Goal: Book appointment/travel/reservation

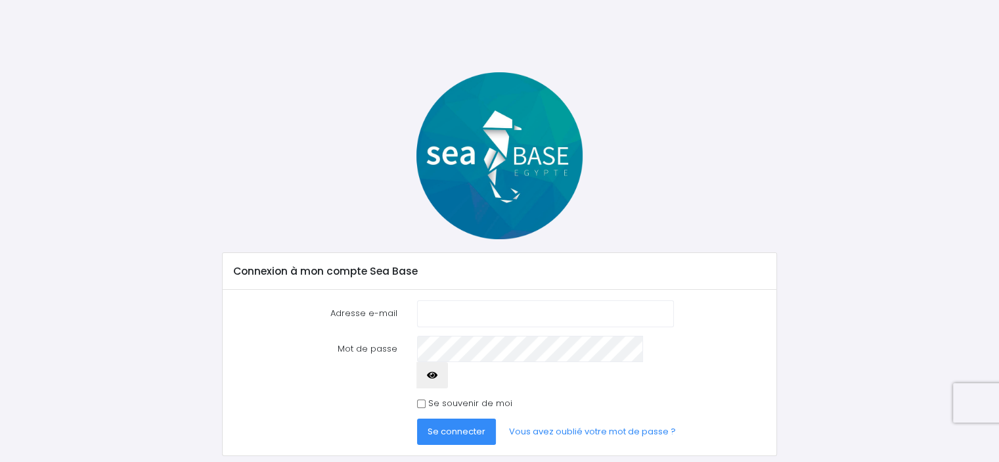
click at [436, 309] on input "Adresse e-mail" at bounding box center [545, 313] width 256 height 26
type input "cla.thevenot@outlook.fr"
drag, startPoint x: 446, startPoint y: 377, endPoint x: 449, endPoint y: 399, distance: 22.5
click at [449, 399] on form "Adresse e-mail cla.thevenot@outlook.fr Mot de passe Se connecter" at bounding box center [499, 372] width 533 height 145
click at [420, 399] on input "Se souvenir de moi" at bounding box center [421, 403] width 9 height 9
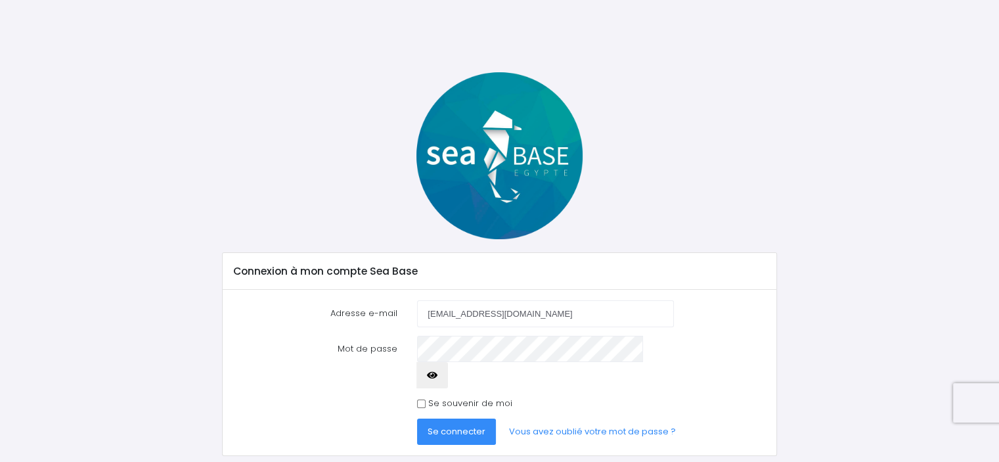
checkbox input "true"
click at [439, 425] on span "Se connecter" at bounding box center [457, 431] width 58 height 12
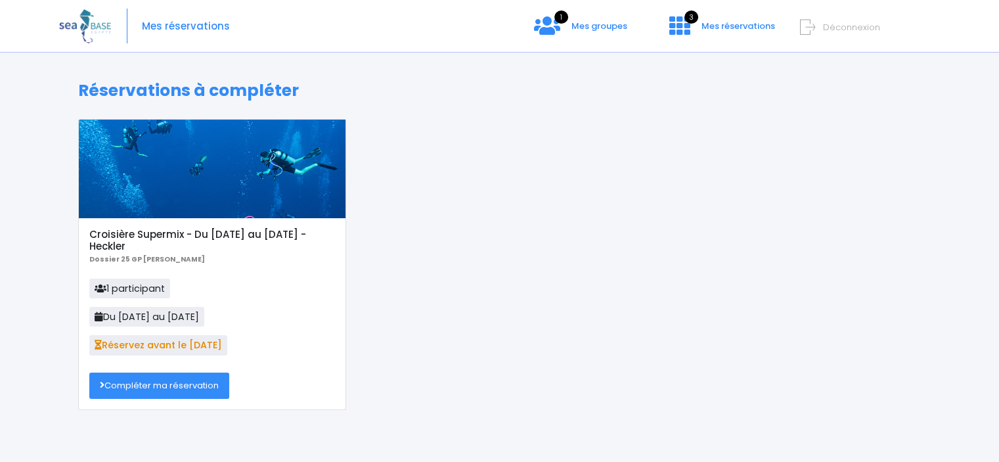
click at [128, 390] on link "Compléter ma réservation" at bounding box center [159, 385] width 140 height 26
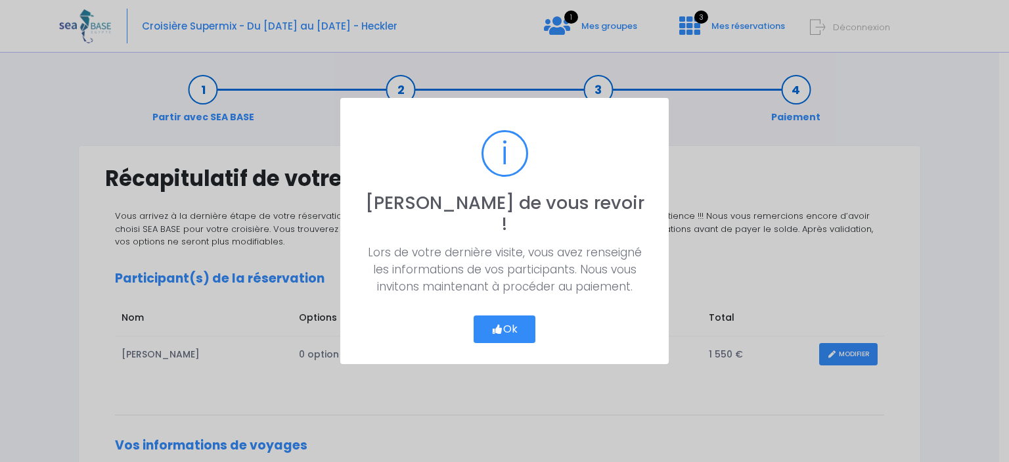
click at [516, 316] on button "Ok" at bounding box center [505, 329] width 62 height 28
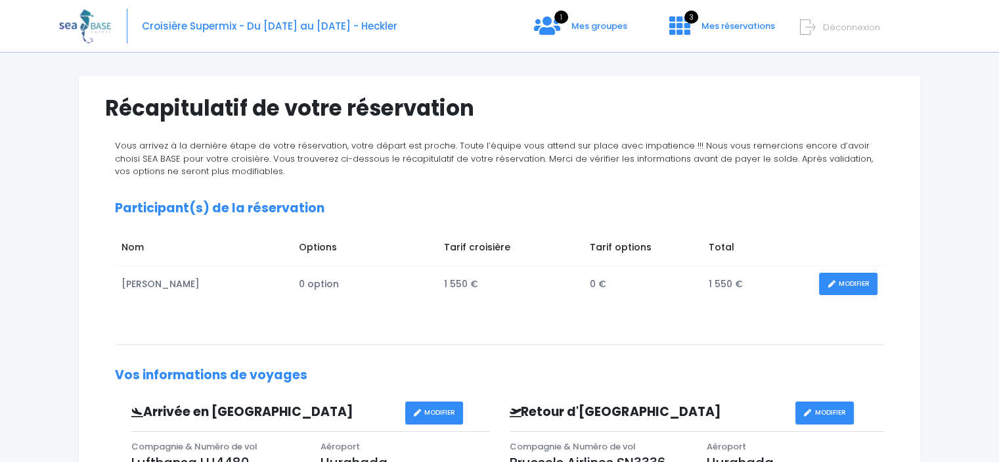
scroll to position [39, 0]
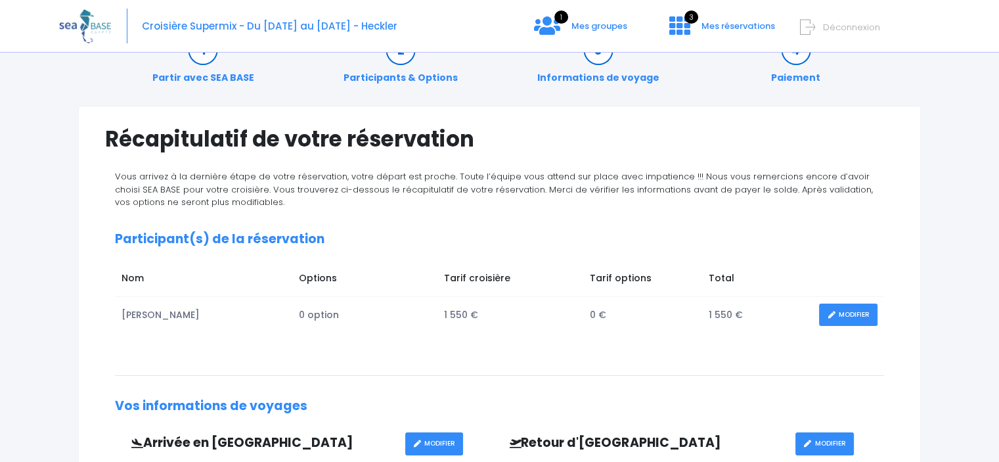
click at [866, 315] on link "MODIFIER" at bounding box center [848, 314] width 58 height 23
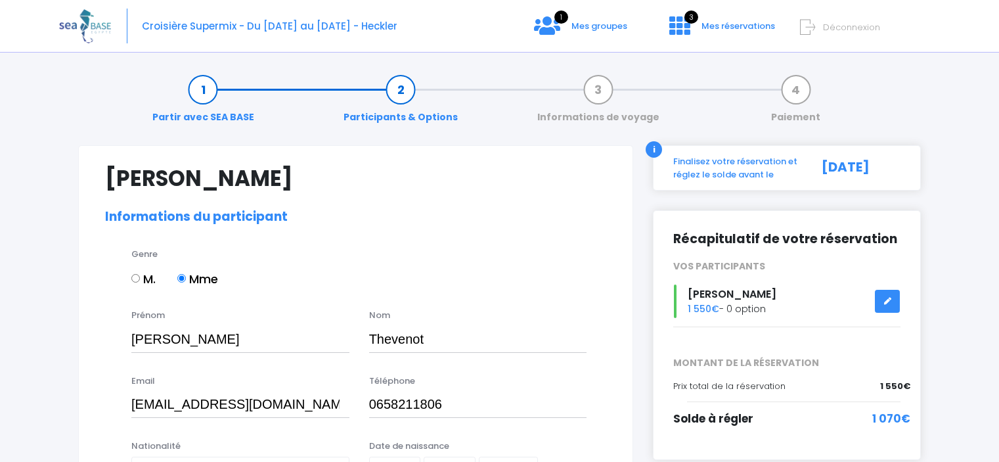
select select "N4"
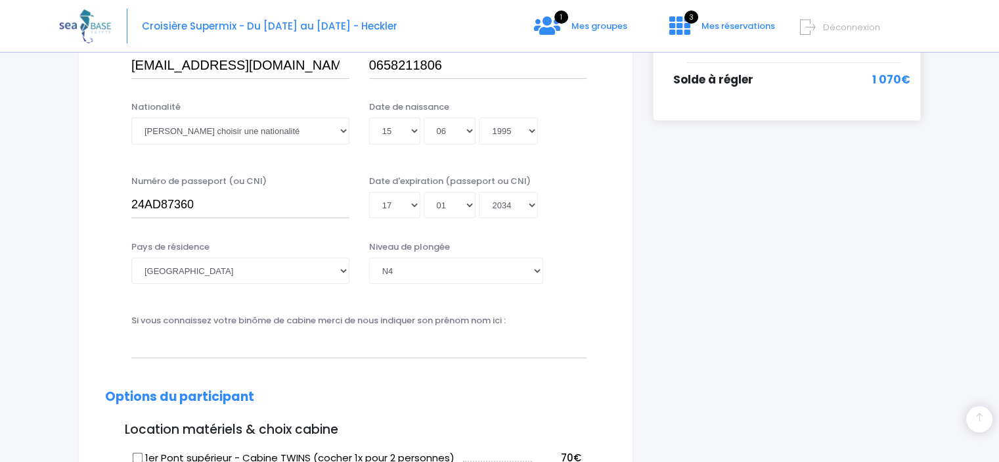
scroll to position [339, 0]
click at [259, 134] on select "Veuillez choisir une nationalité Afghane Albanaise Algerienne Allemande America…" at bounding box center [240, 131] width 218 height 26
select select "Française"
click at [131, 118] on select "Veuillez choisir une nationalité Afghane Albanaise Algerienne Allemande America…" at bounding box center [240, 131] width 218 height 26
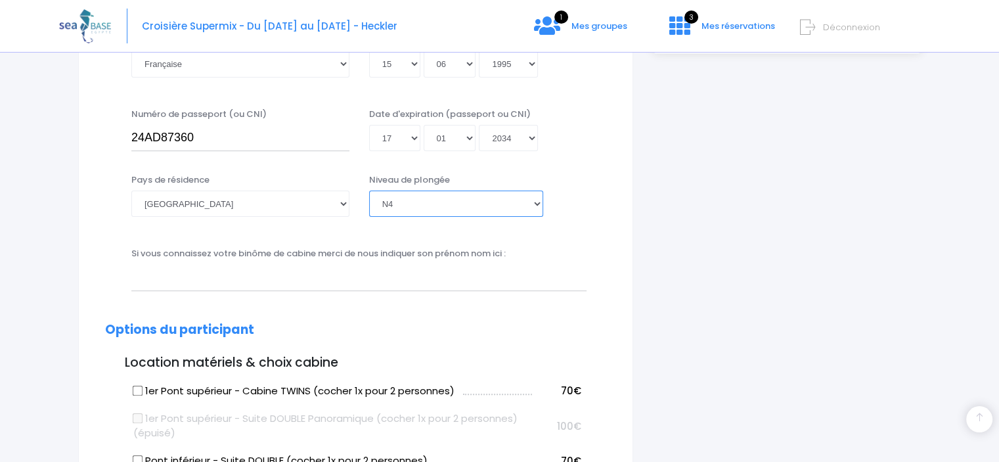
click at [431, 202] on select "Veuillez choisir un niveau de plongée Non plongeur Junior OW diver Adventure OW…" at bounding box center [456, 203] width 174 height 26
click at [369, 190] on select "Veuillez choisir un niveau de plongée Non plongeur Junior OW diver Adventure OW…" at bounding box center [456, 203] width 174 height 26
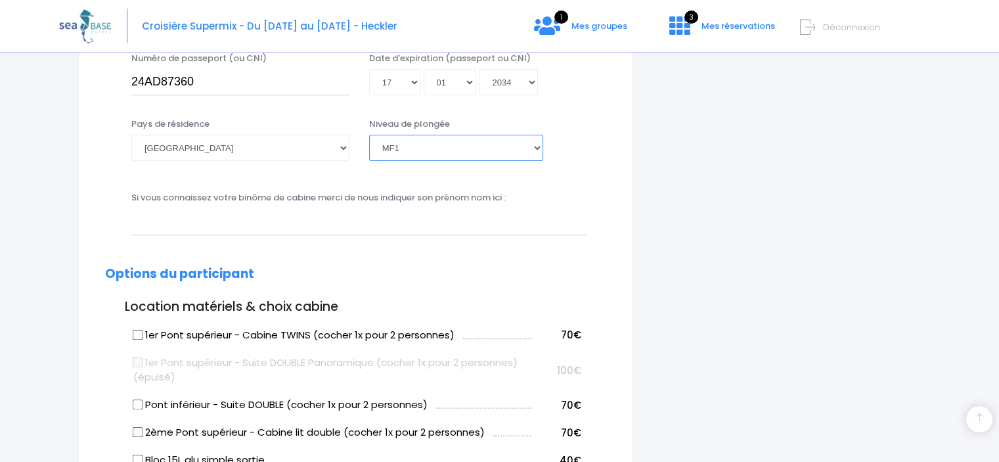
scroll to position [462, 0]
click at [439, 148] on select "Veuillez choisir un niveau de plongée Non plongeur Junior OW diver Adventure OW…" at bounding box center [456, 147] width 174 height 26
select select "N4"
click at [369, 134] on select "Veuillez choisir un niveau de plongée Non plongeur Junior OW diver Adventure OW…" at bounding box center [456, 147] width 174 height 26
click at [440, 145] on select "Veuillez choisir un niveau de plongée Non plongeur Junior OW diver Adventure OW…" at bounding box center [456, 147] width 174 height 26
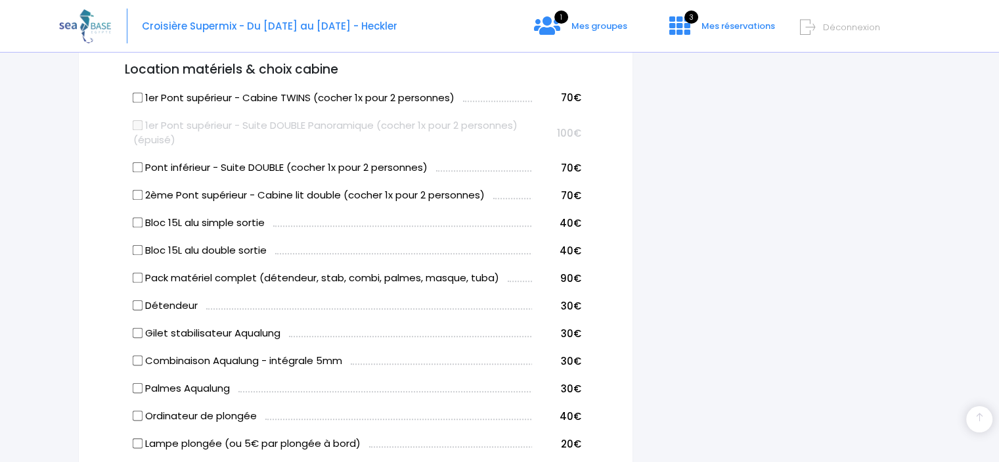
scroll to position [702, 0]
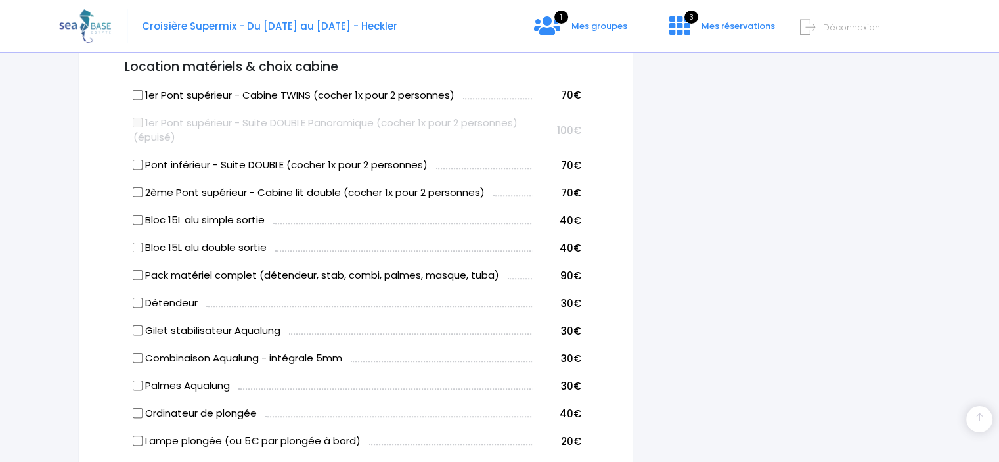
click at [139, 329] on input "Gilet stabilisateur Aqualung" at bounding box center [138, 330] width 11 height 11
checkbox input "true"
click at [139, 360] on input "Combinaison Aqualung - intégrale 5mm" at bounding box center [138, 358] width 11 height 11
checkbox input "true"
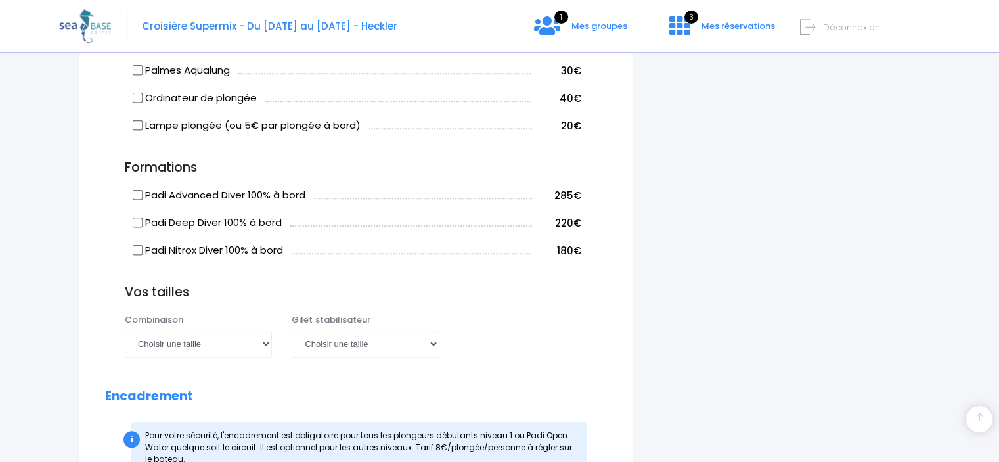
scroll to position [1025, 0]
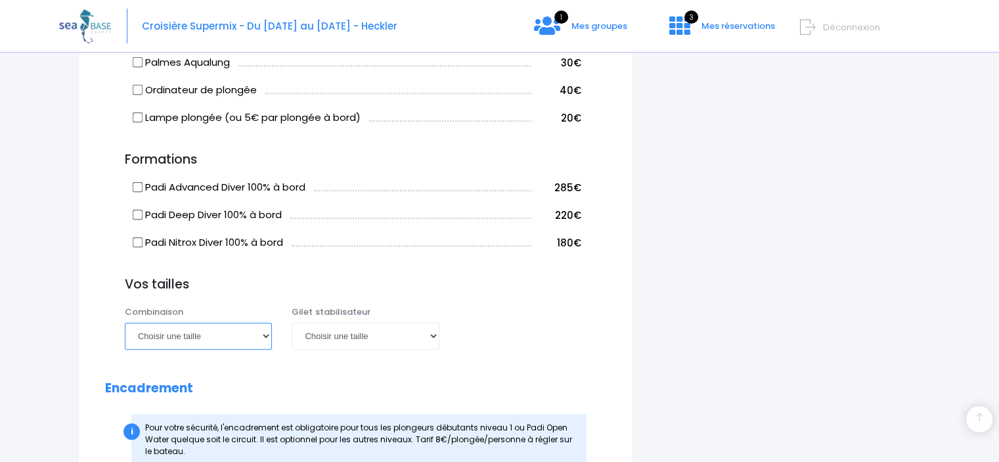
click at [240, 332] on select "Choisir une taille XS S M ML L XL XXL" at bounding box center [198, 336] width 147 height 26
select select "M"
click at [125, 323] on select "Choisir une taille XS S M ML L XL XXL" at bounding box center [198, 336] width 147 height 26
click at [360, 336] on select "Choisir une taille XXS XS S M ML L XL XXL" at bounding box center [365, 336] width 147 height 26
select select "S"
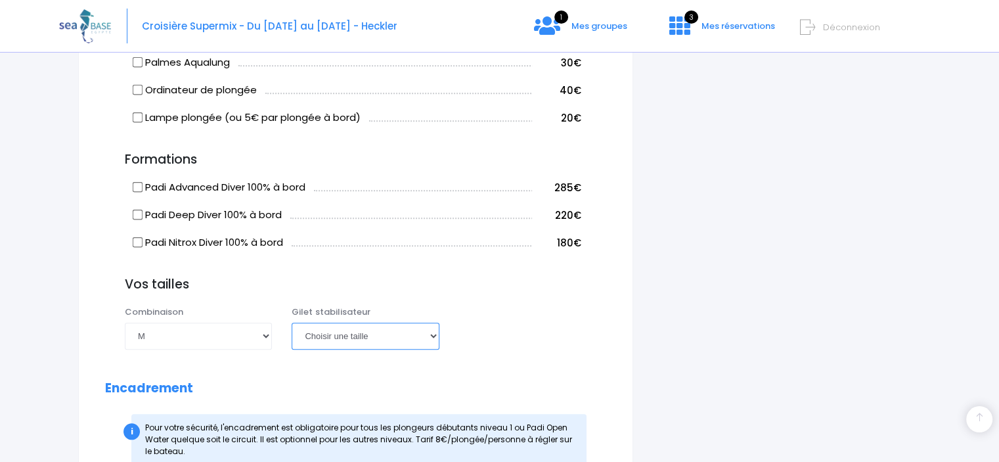
click at [292, 323] on select "Choisir une taille XXS XS S M ML L XL XXL" at bounding box center [365, 336] width 147 height 26
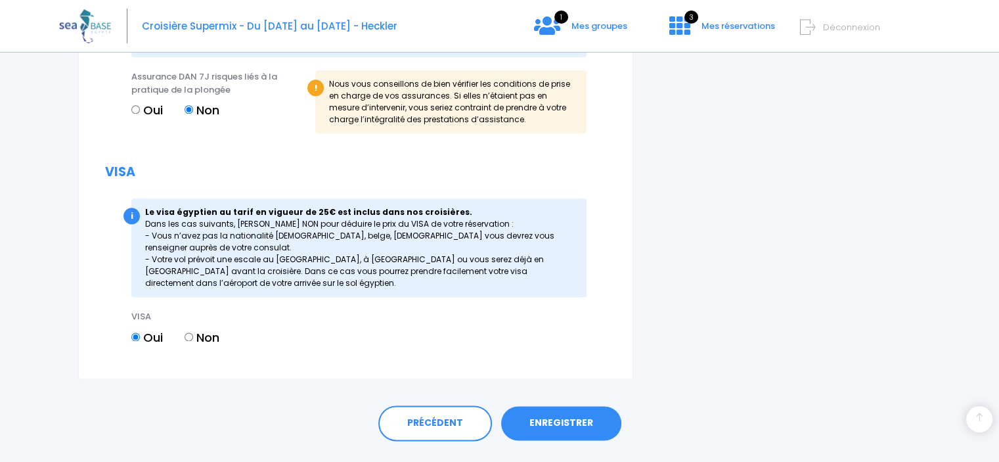
scroll to position [1605, 0]
click at [552, 417] on link "ENREGISTRER" at bounding box center [561, 423] width 120 height 34
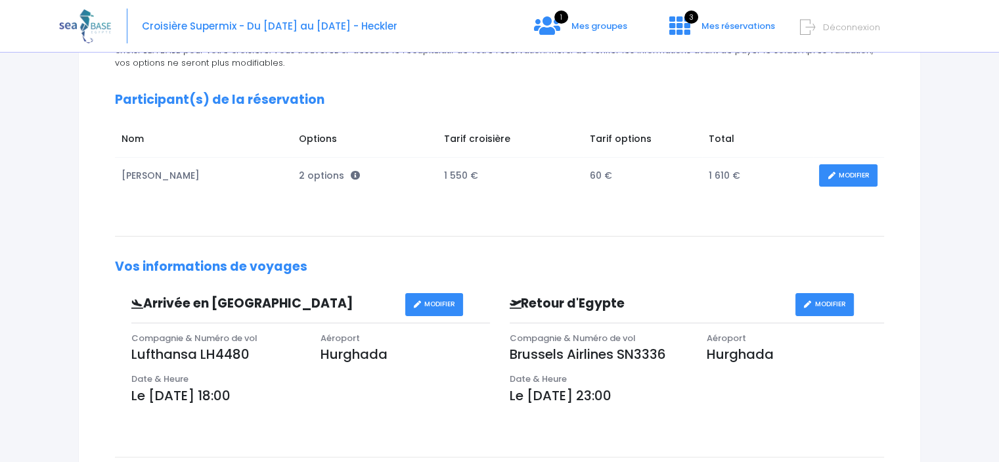
scroll to position [178, 0]
click at [858, 176] on link "MODIFIER" at bounding box center [848, 176] width 58 height 23
click at [831, 182] on link "MODIFIER" at bounding box center [848, 176] width 58 height 23
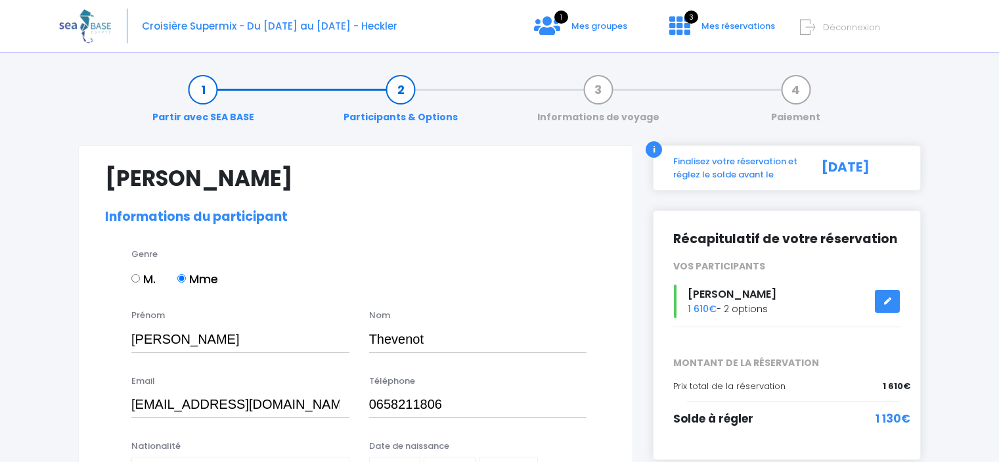
select select "N4"
select select "M"
select select "S"
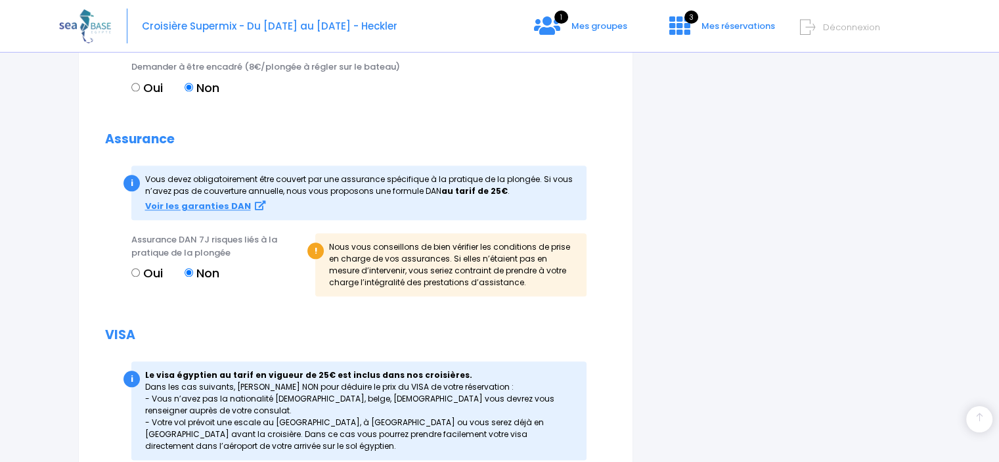
scroll to position [1634, 0]
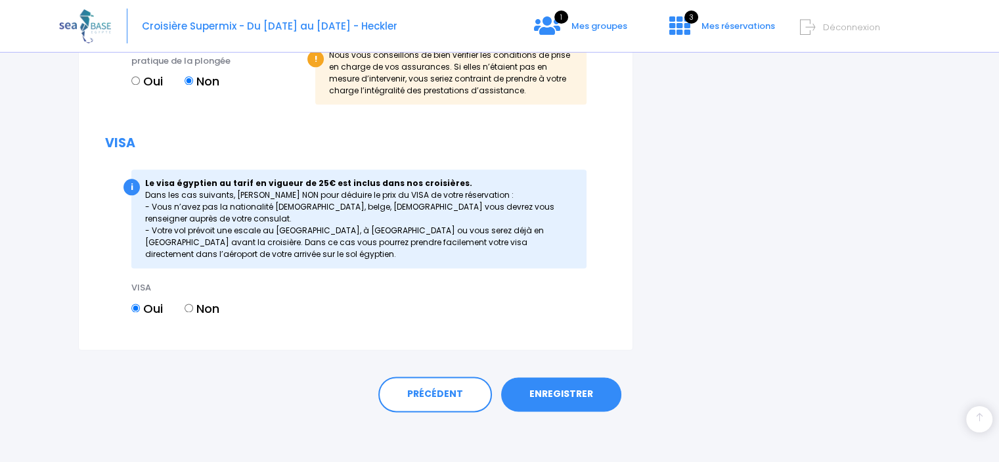
click at [573, 395] on link "ENREGISTRER" at bounding box center [561, 394] width 120 height 34
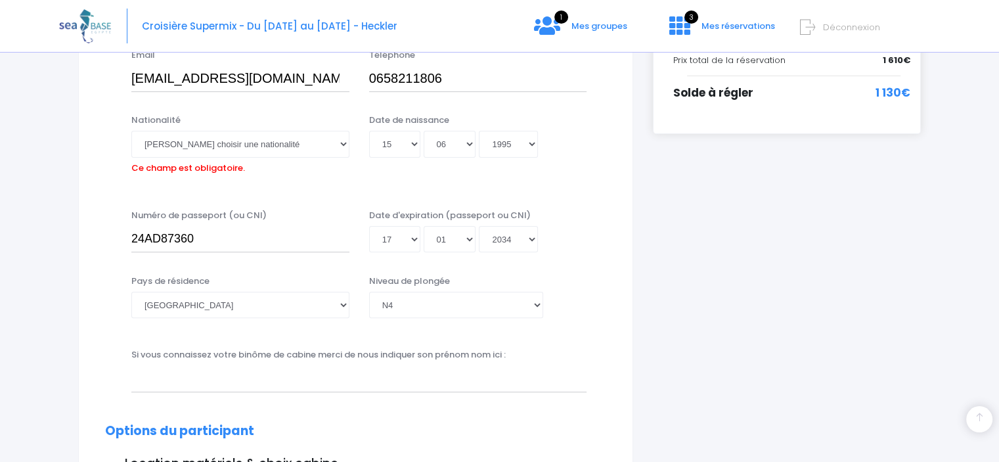
scroll to position [325, 0]
click at [315, 140] on select "Veuillez choisir une nationalité Afghane Albanaise Algerienne Allemande America…" at bounding box center [240, 144] width 218 height 26
select select "Française"
click at [131, 131] on select "Veuillez choisir une nationalité Afghane Albanaise Algerienne Allemande America…" at bounding box center [240, 144] width 218 height 26
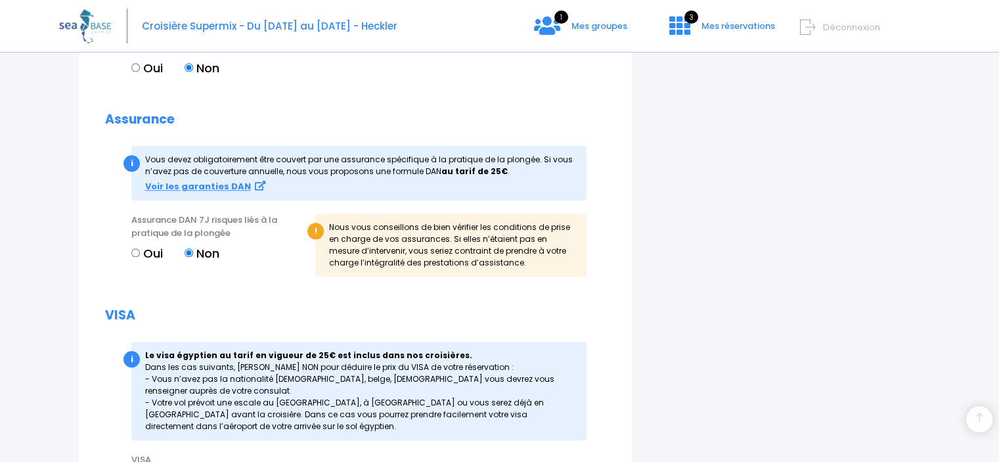
scroll to position [1634, 0]
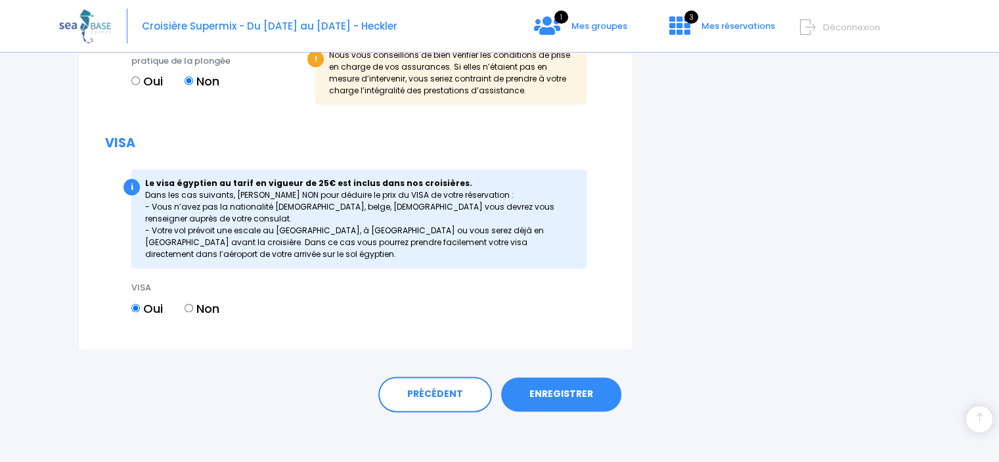
click at [583, 389] on link "ENREGISTRER" at bounding box center [561, 394] width 120 height 34
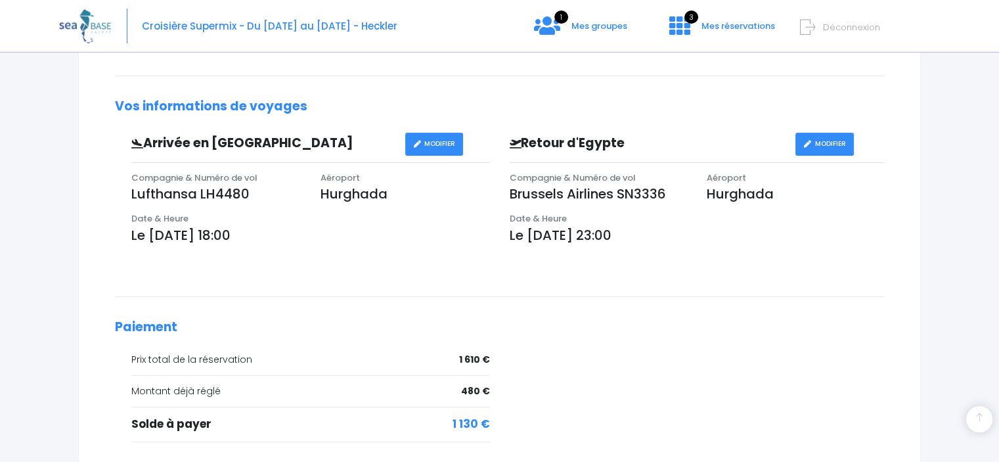
scroll to position [460, 0]
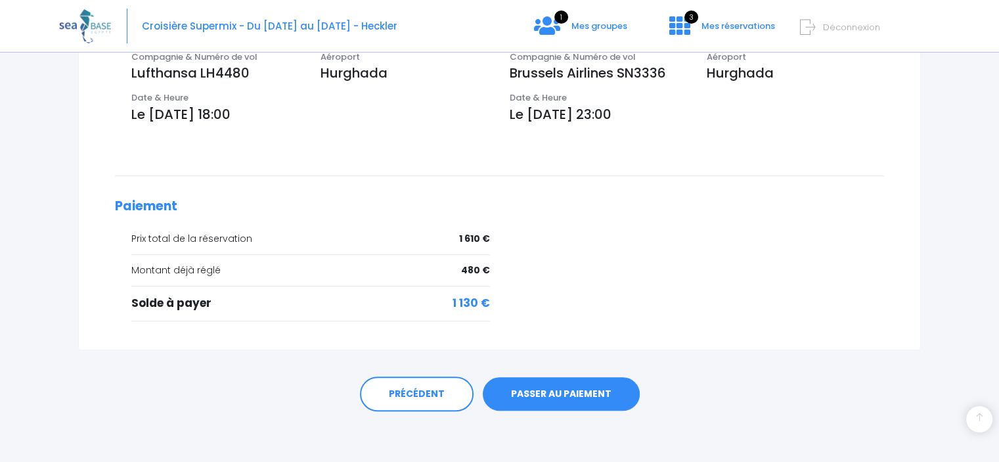
click at [591, 388] on link "PASSER AU PAIEMENT" at bounding box center [561, 394] width 157 height 34
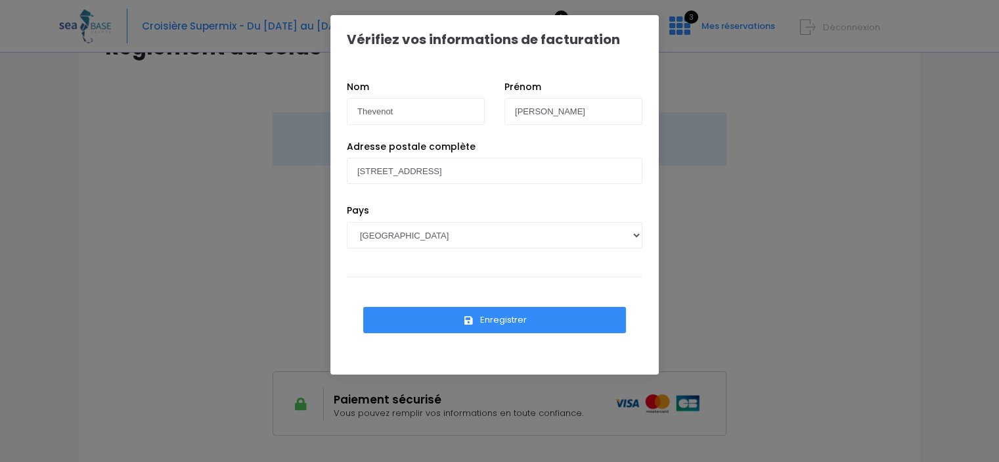
scroll to position [141, 0]
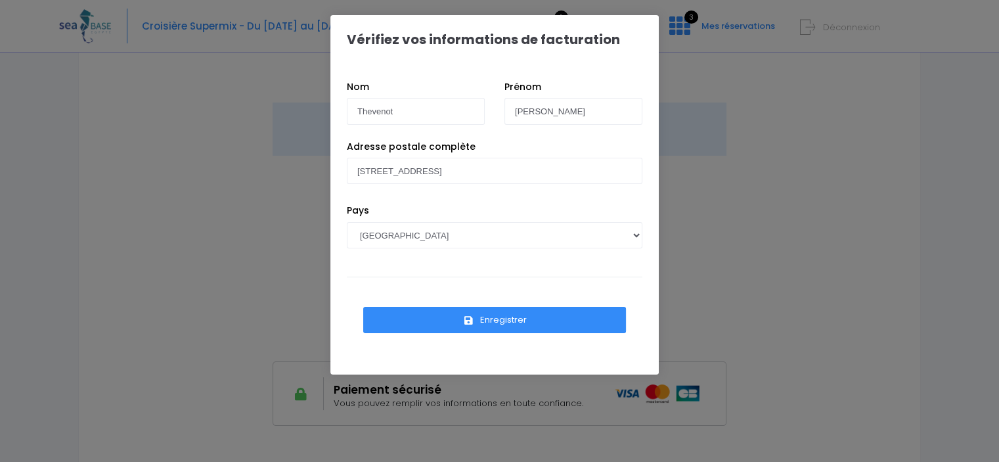
click at [483, 320] on button "Enregistrer" at bounding box center [494, 320] width 263 height 26
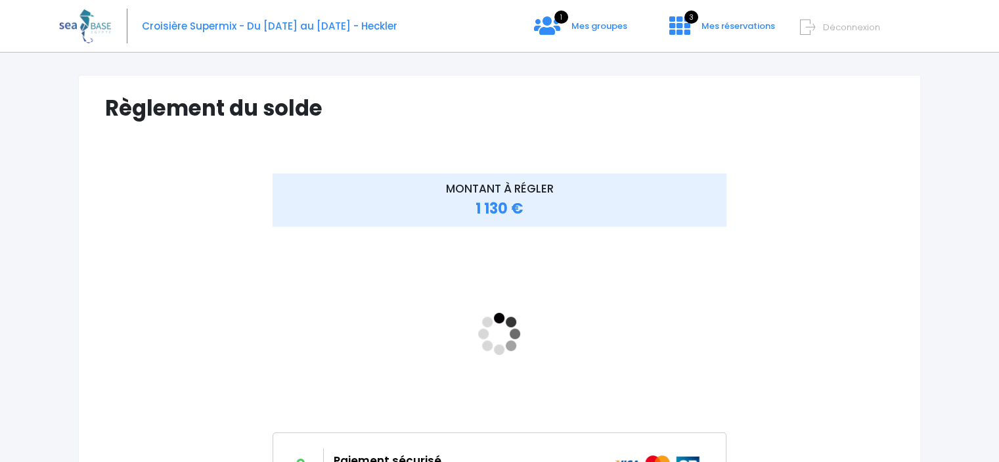
scroll to position [129, 0]
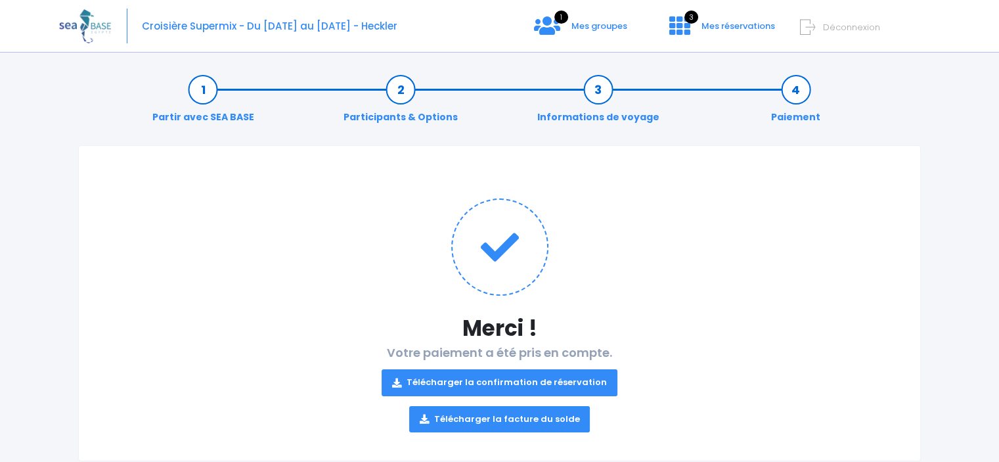
drag, startPoint x: 0, startPoint y: 0, endPoint x: 493, endPoint y: 317, distance: 586.5
click at [493, 317] on h1 "Merci !" at bounding box center [499, 328] width 789 height 26
click at [503, 425] on link "Télécharger la facture du solde" at bounding box center [499, 419] width 181 height 26
